Goal: Find specific page/section

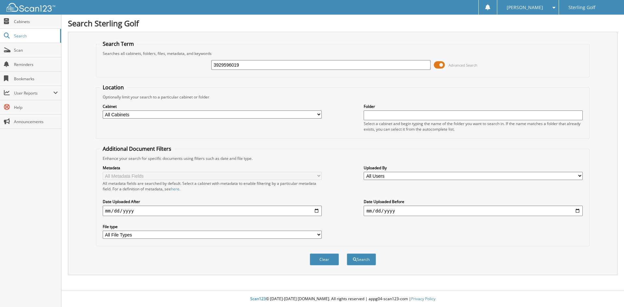
type input "3929596019"
click at [347, 253] on button "Search" at bounding box center [361, 259] width 29 height 12
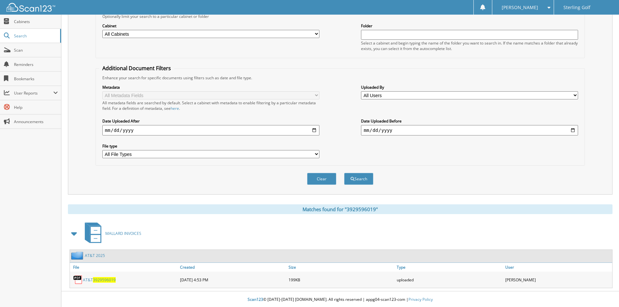
scroll to position [82, 0]
click at [102, 255] on link "AT&T 2025" at bounding box center [95, 255] width 20 height 6
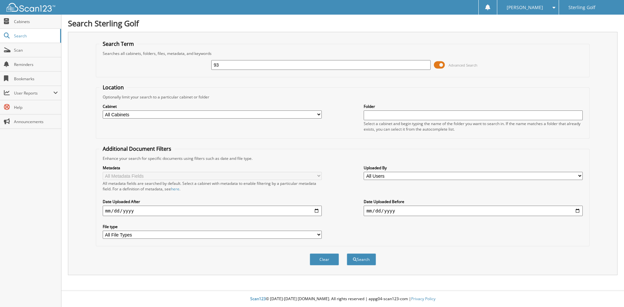
click at [356, 69] on input "93" at bounding box center [320, 65] width 219 height 10
type input "93037953"
click at [347, 253] on button "Search" at bounding box center [361, 259] width 29 height 12
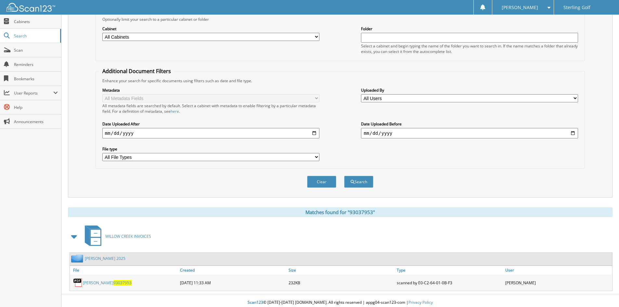
scroll to position [82, 0]
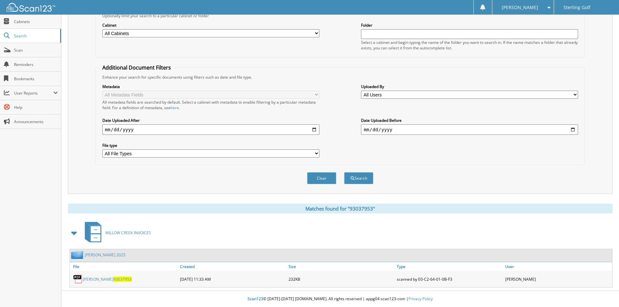
click at [297, 22] on label "Cabinet" at bounding box center [210, 25] width 217 height 6
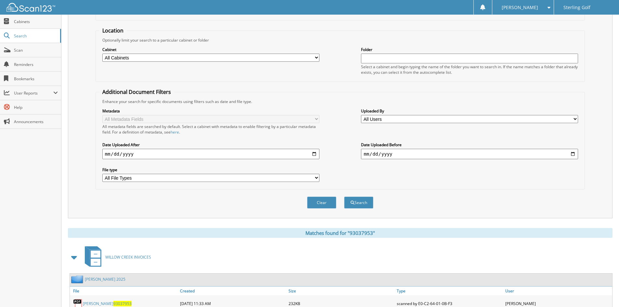
scroll to position [0, 0]
